Goal: Contribute content: Add original content to the website for others to see

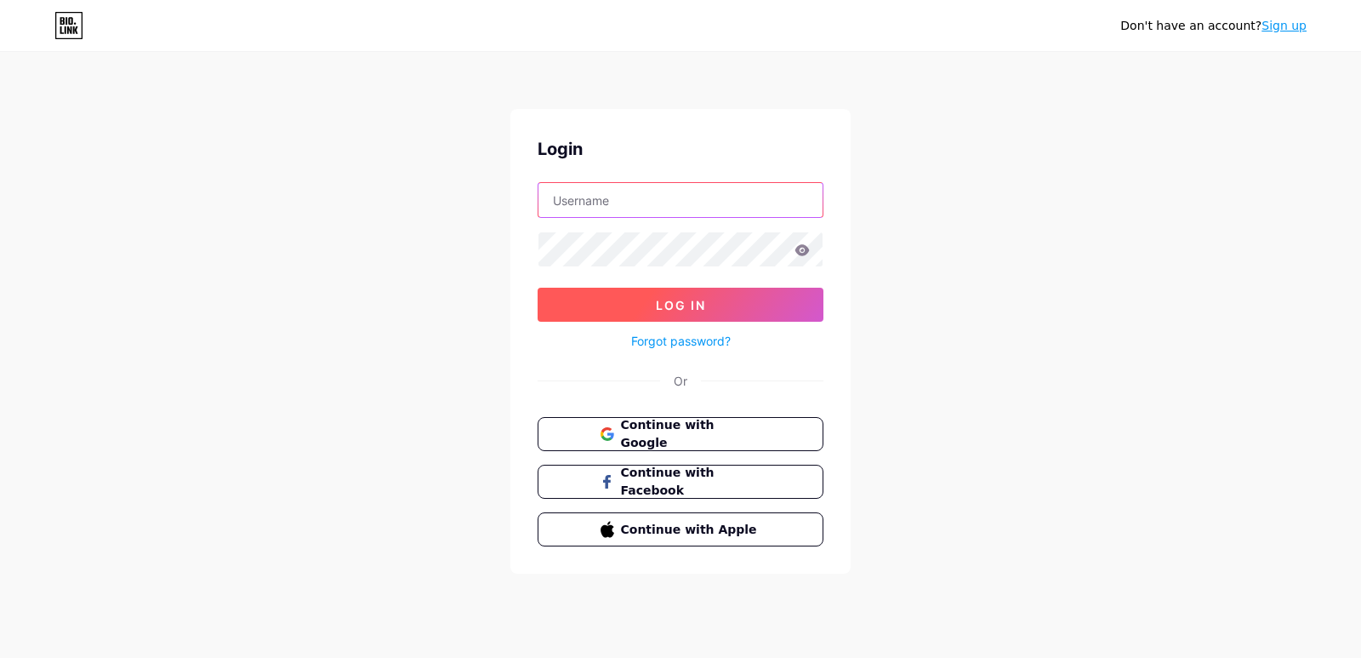
type input "[EMAIL_ADDRESS][DOMAIN_NAME]"
click at [665, 298] on span "Log In" at bounding box center [681, 305] width 50 height 14
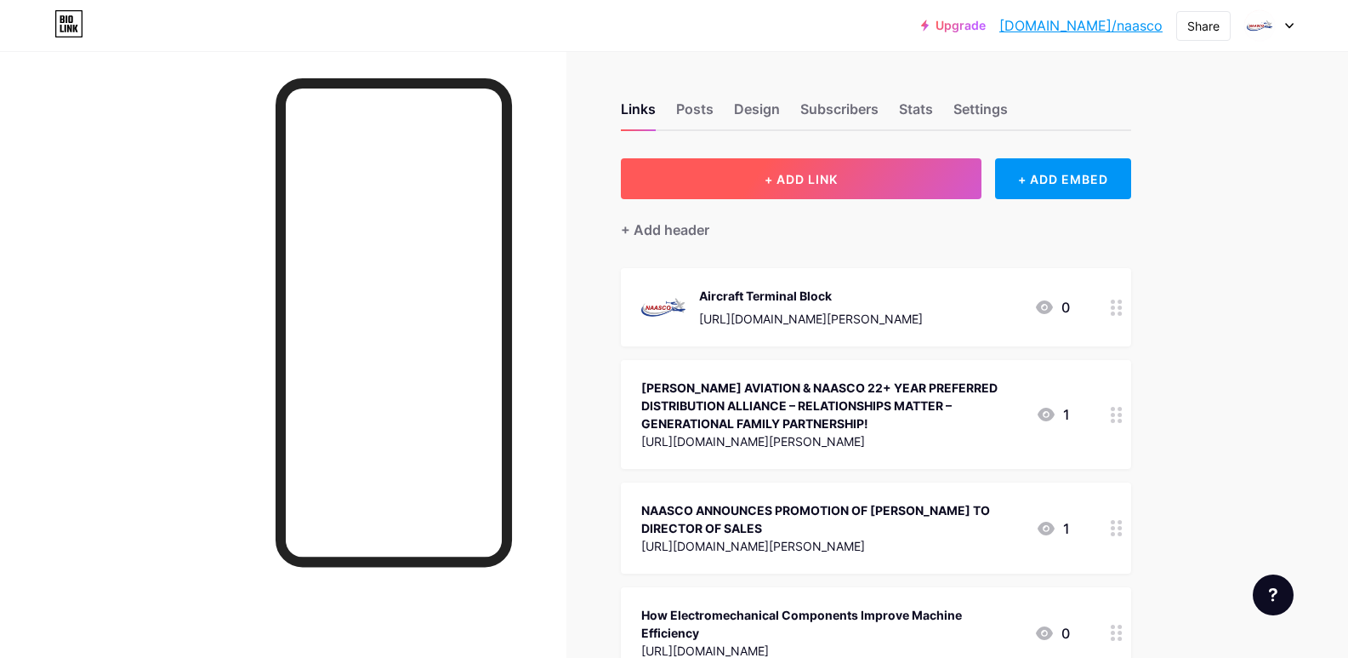
click at [838, 172] on span "+ ADD LINK" at bounding box center [801, 179] width 73 height 14
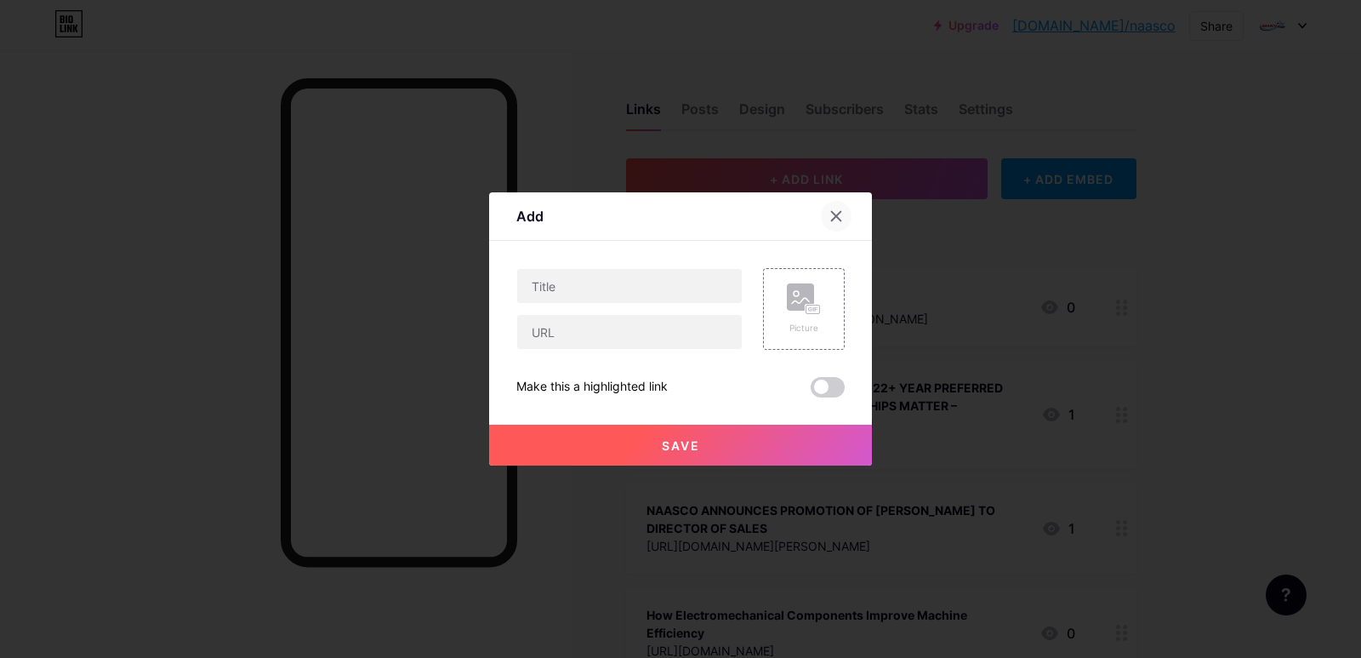
click at [844, 215] on div at bounding box center [836, 216] width 31 height 31
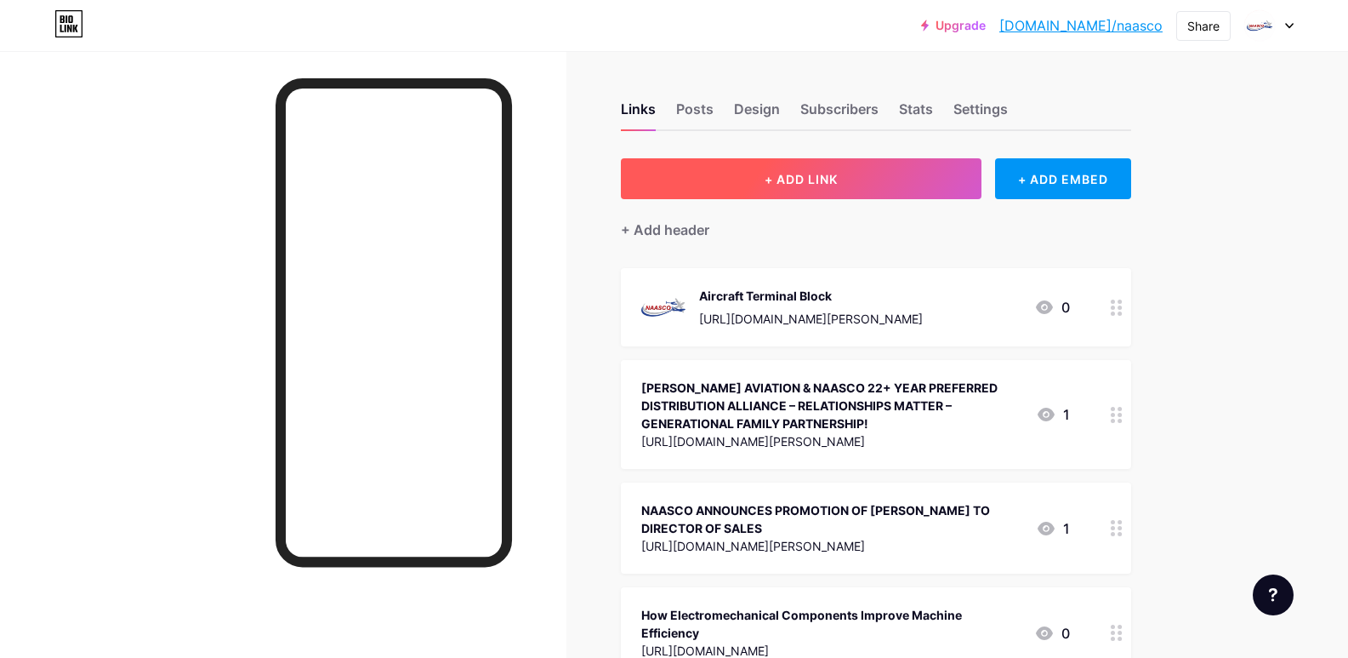
click at [835, 191] on button "+ ADD LINK" at bounding box center [802, 178] width 362 height 41
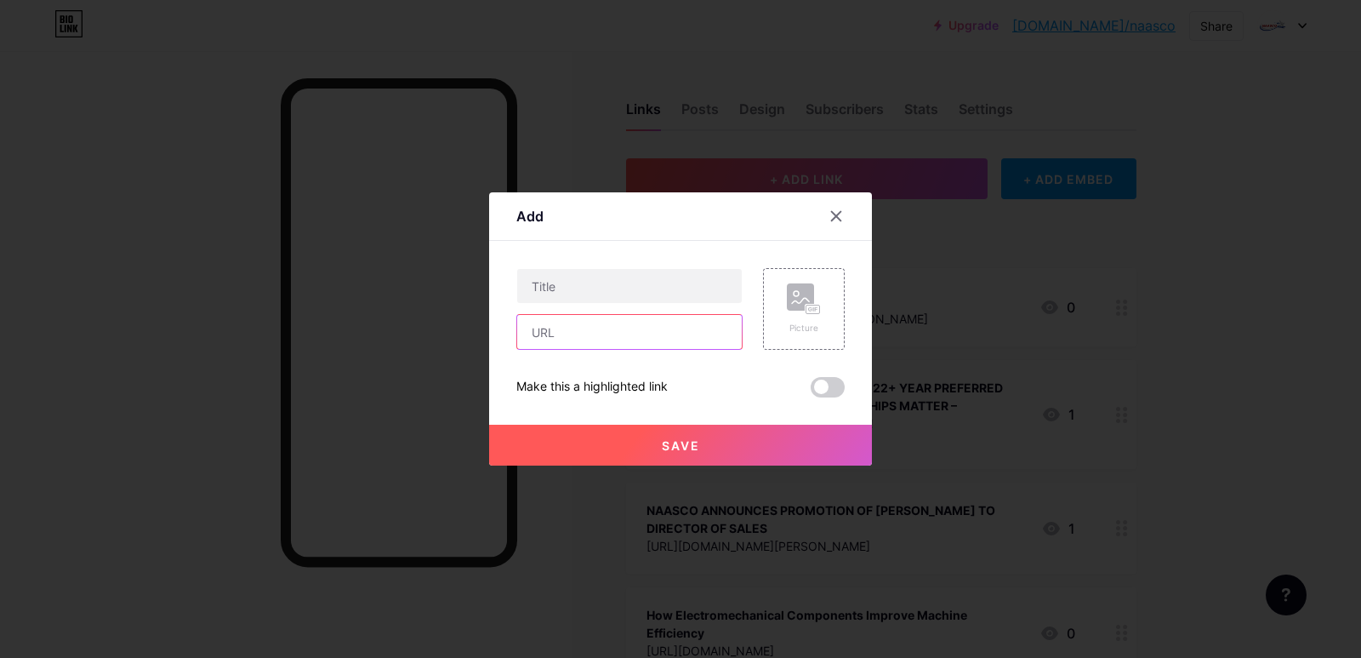
click at [624, 331] on input "text" at bounding box center [629, 332] width 225 height 34
paste input "[URL][DOMAIN_NAME]"
type input "[URL][DOMAIN_NAME]"
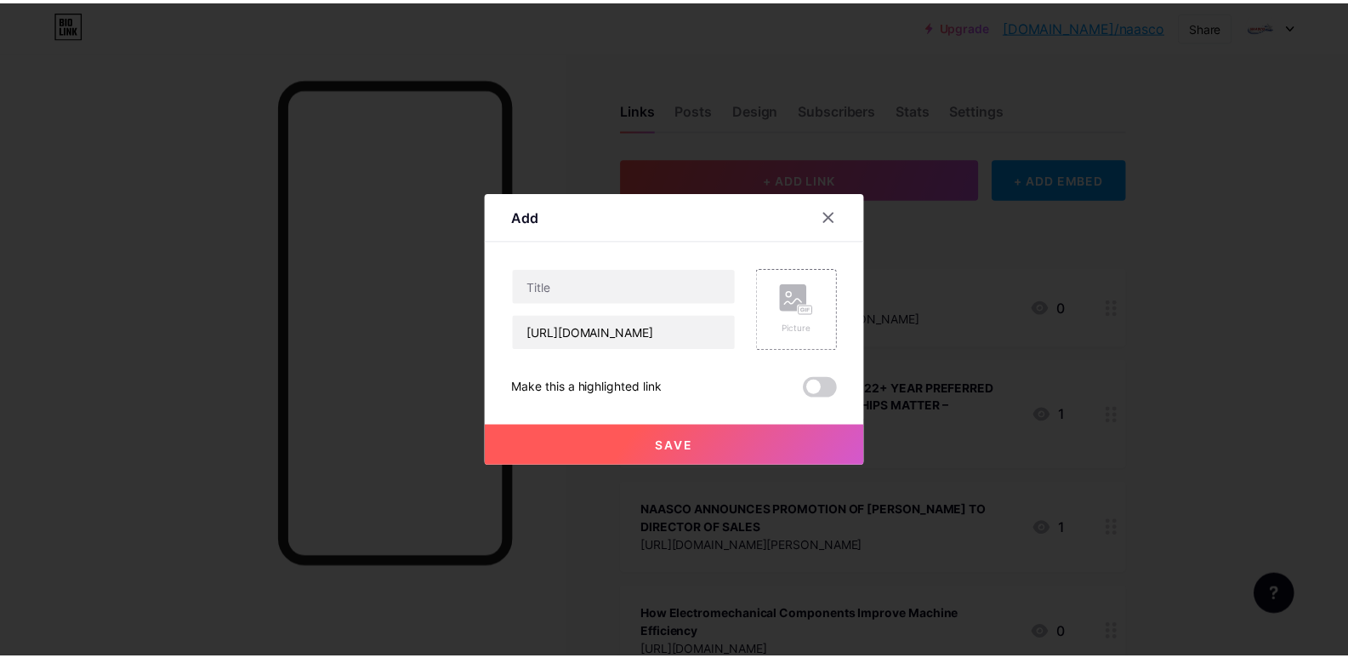
scroll to position [0, 0]
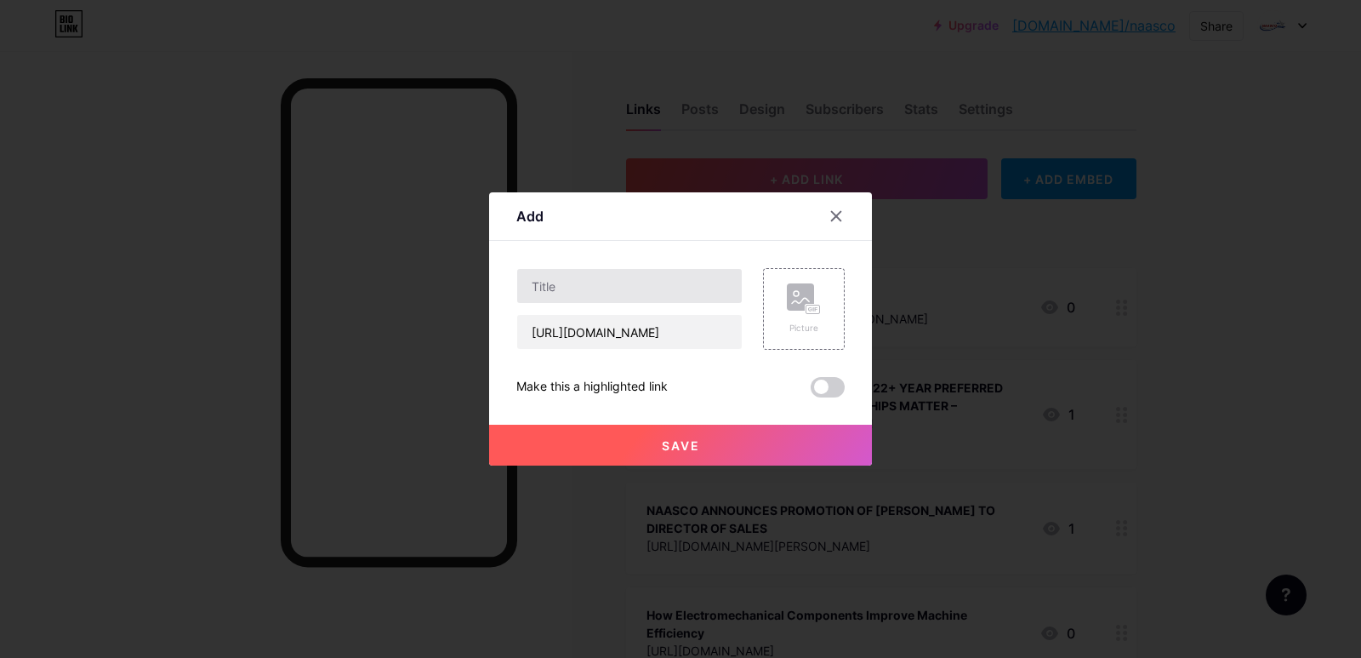
drag, startPoint x: 680, startPoint y: 445, endPoint x: 666, endPoint y: 301, distance: 144.4
click at [670, 311] on div "[URL][DOMAIN_NAME] Picture Make this a highlighted link Save" at bounding box center [680, 332] width 328 height 129
click at [667, 295] on input "text" at bounding box center [629, 286] width 225 height 34
paste input "What is an Aircraft Starter Relay?"
type input "What is an Aircraft Starter Relay?"
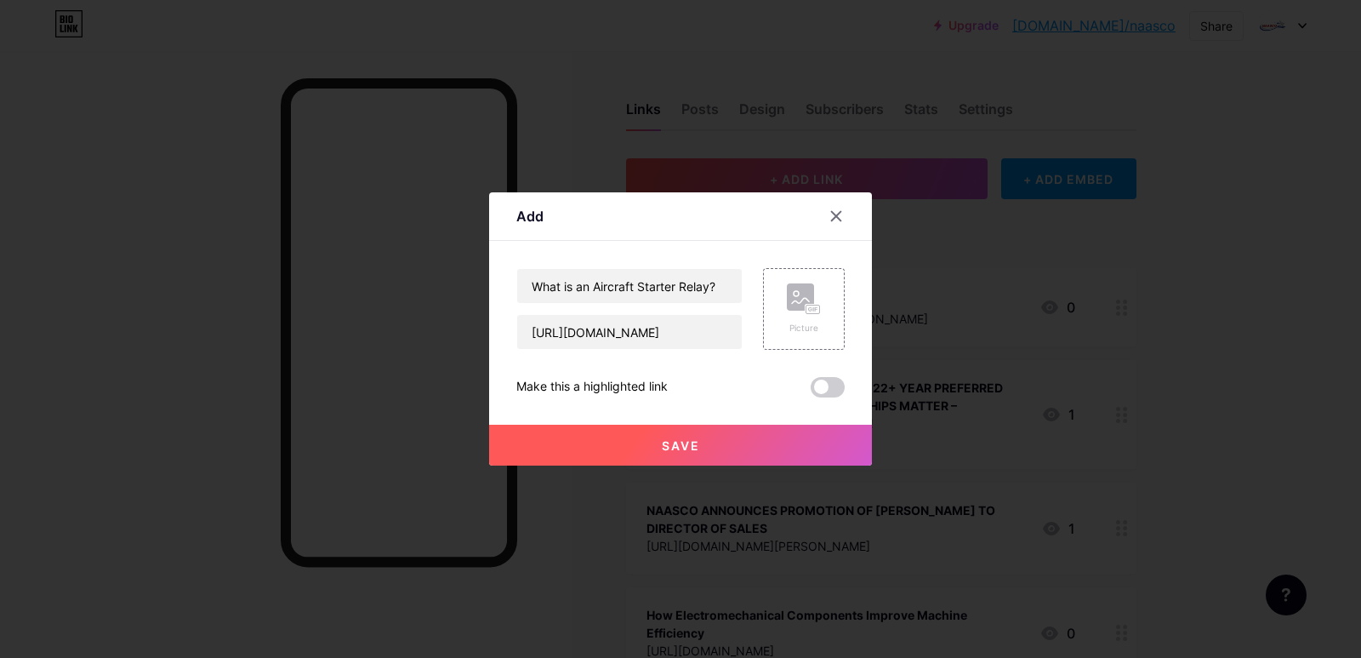
click at [746, 430] on button "Save" at bounding box center [680, 445] width 383 height 41
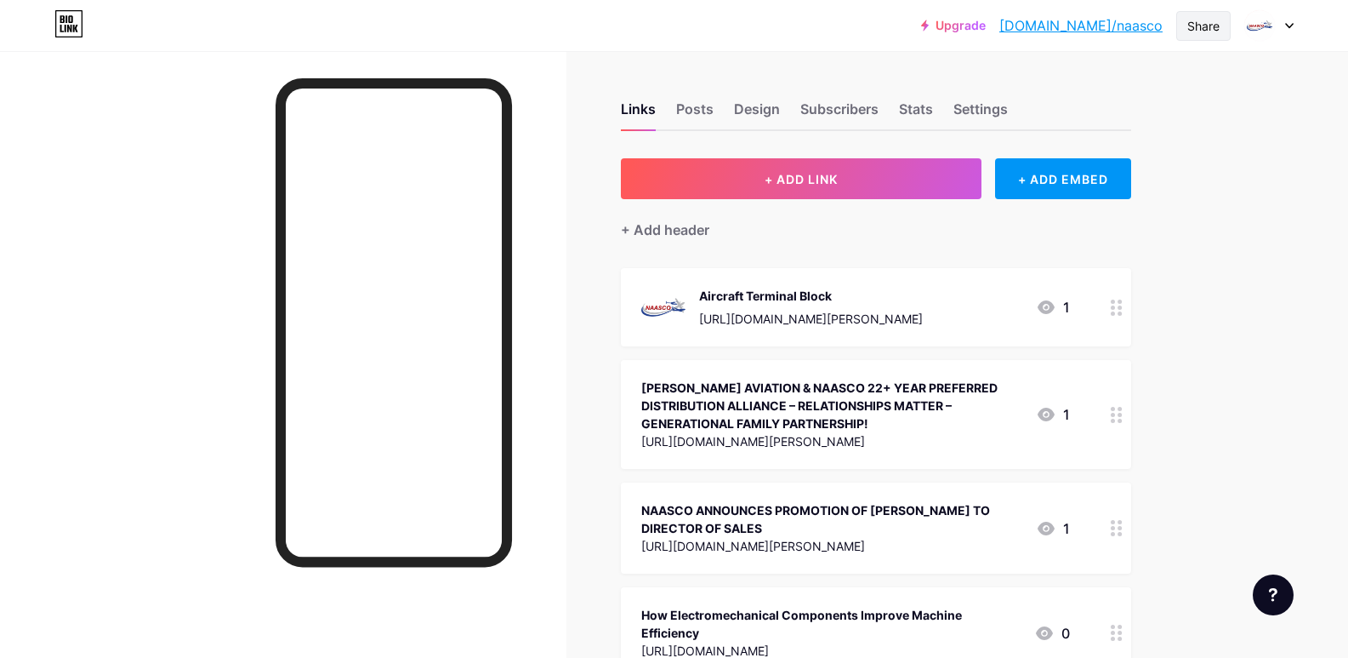
click at [1206, 27] on div "Share" at bounding box center [1204, 26] width 32 height 18
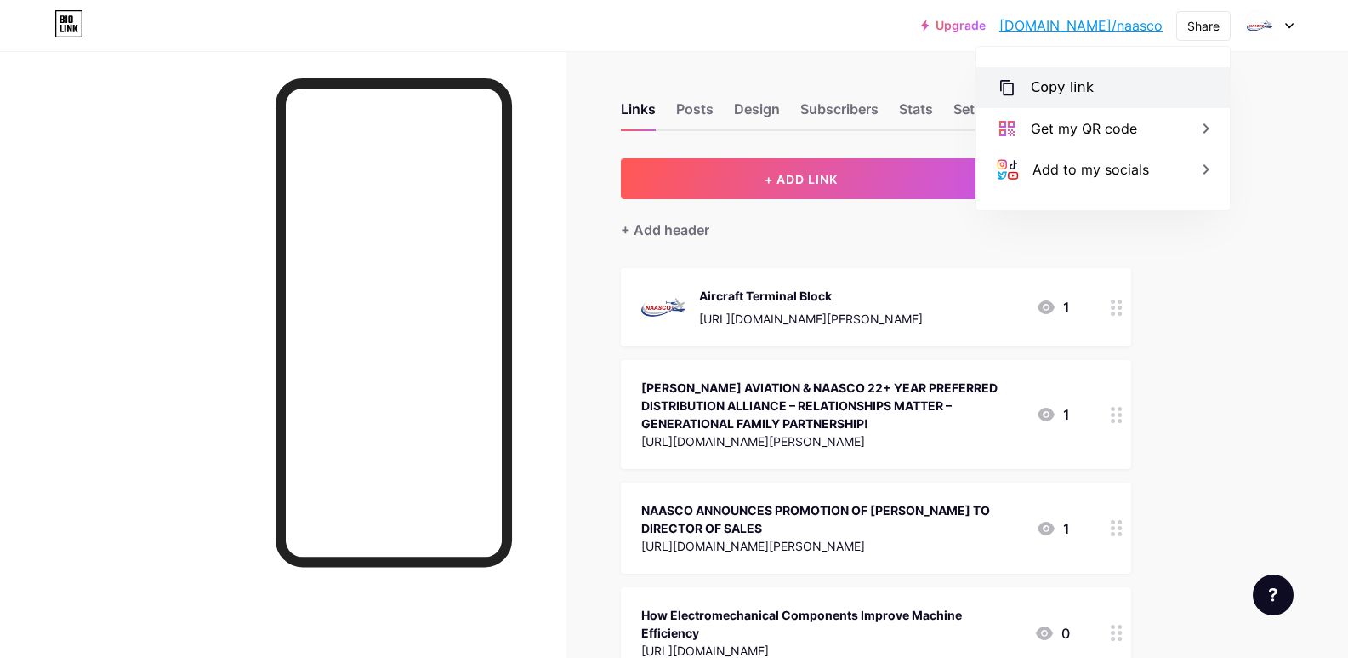
click at [1124, 90] on div "Copy link" at bounding box center [1104, 87] width 254 height 41
